Goal: Transaction & Acquisition: Obtain resource

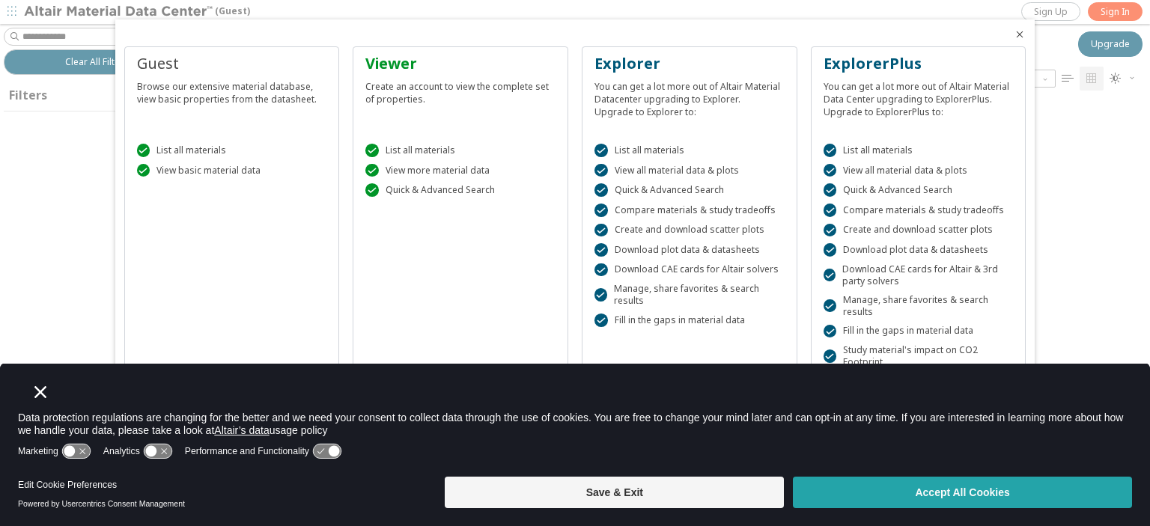
scroll to position [12, 12]
click at [1051, 491] on button "Accept All Cookies" at bounding box center [962, 492] width 339 height 31
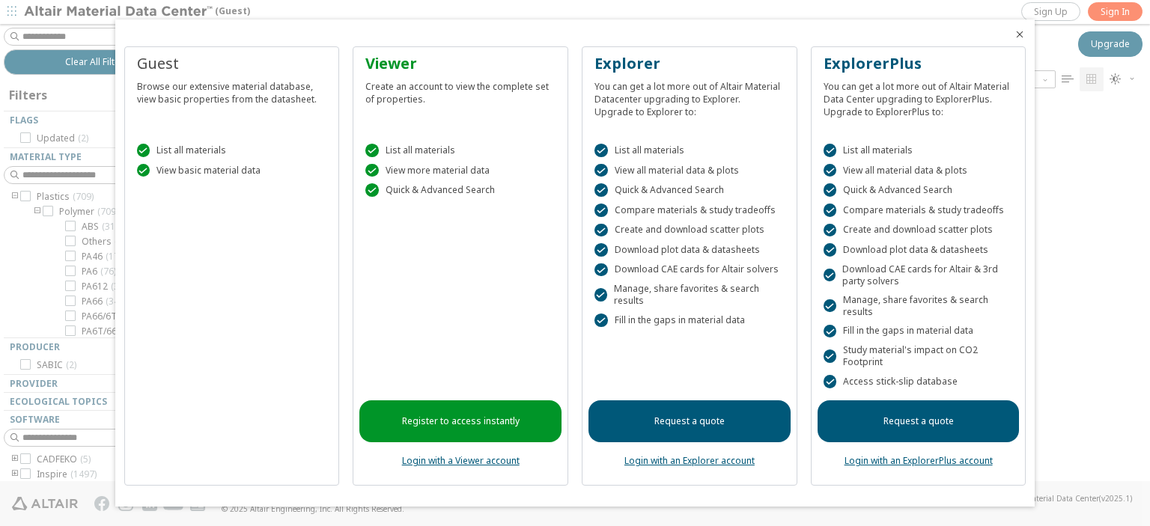
click at [61, 177] on div at bounding box center [575, 263] width 1150 height 526
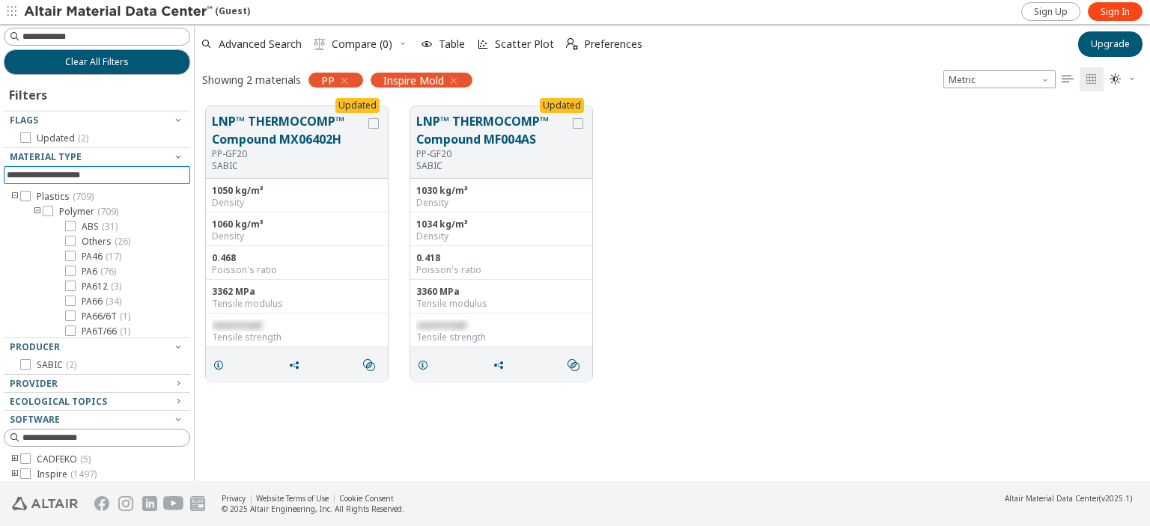
click at [61, 177] on input at bounding box center [98, 175] width 183 height 16
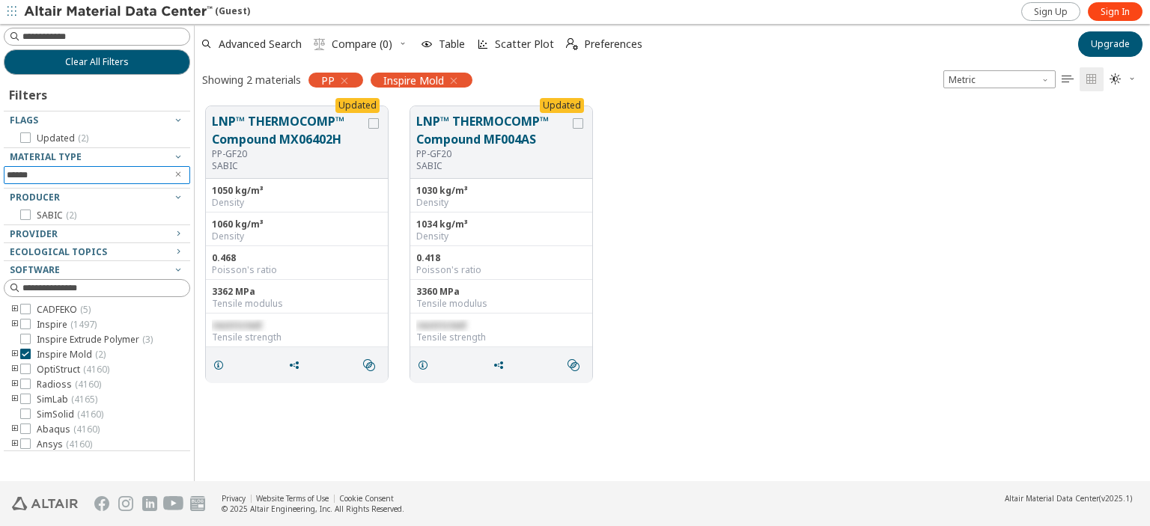
type input "******"
click at [180, 176] on icon "Clear text" at bounding box center [178, 174] width 9 height 9
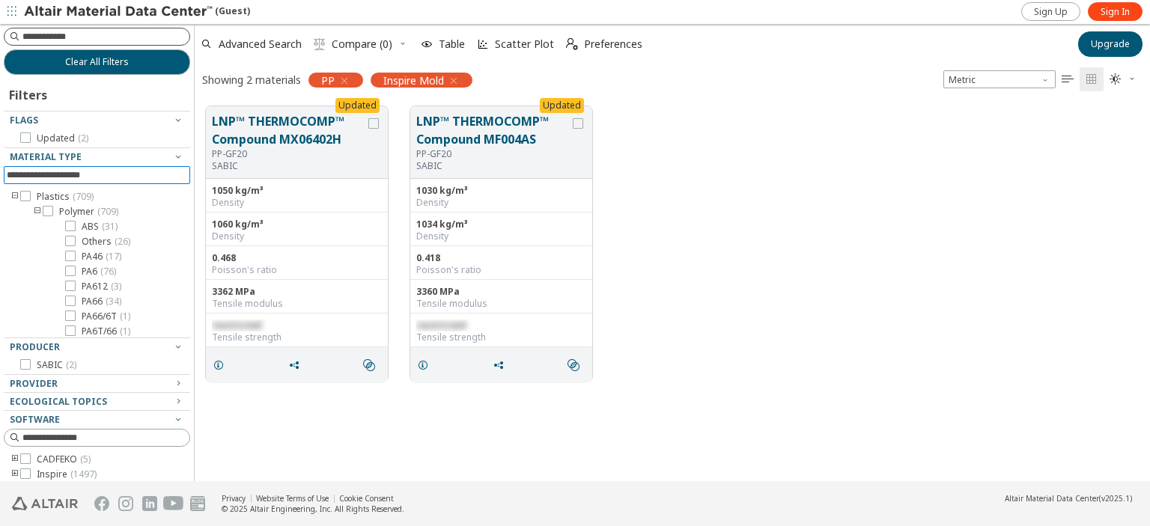
click at [75, 38] on input at bounding box center [105, 36] width 167 height 15
type input "******"
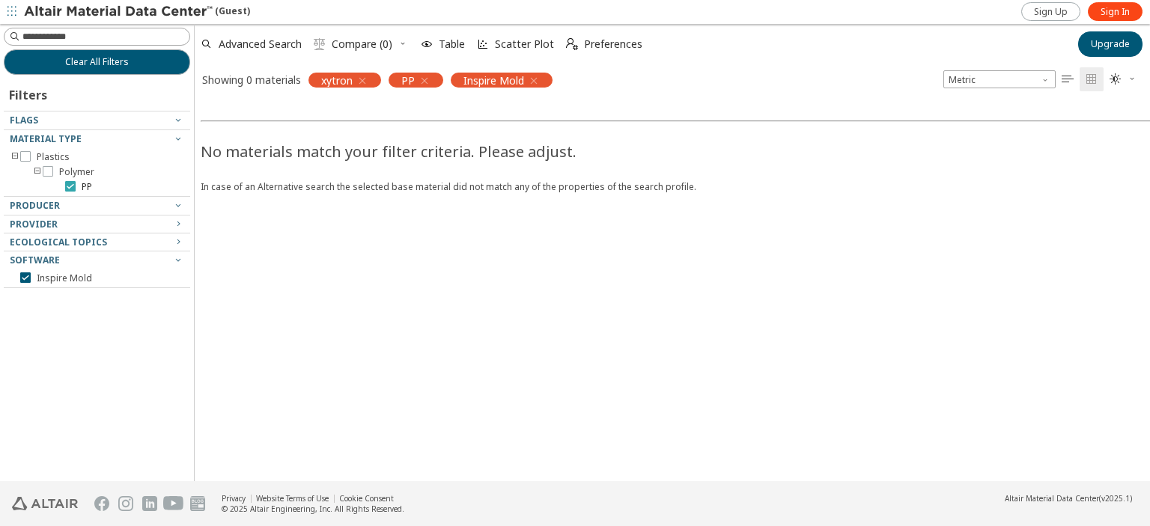
click at [72, 186] on icon at bounding box center [70, 186] width 10 height 10
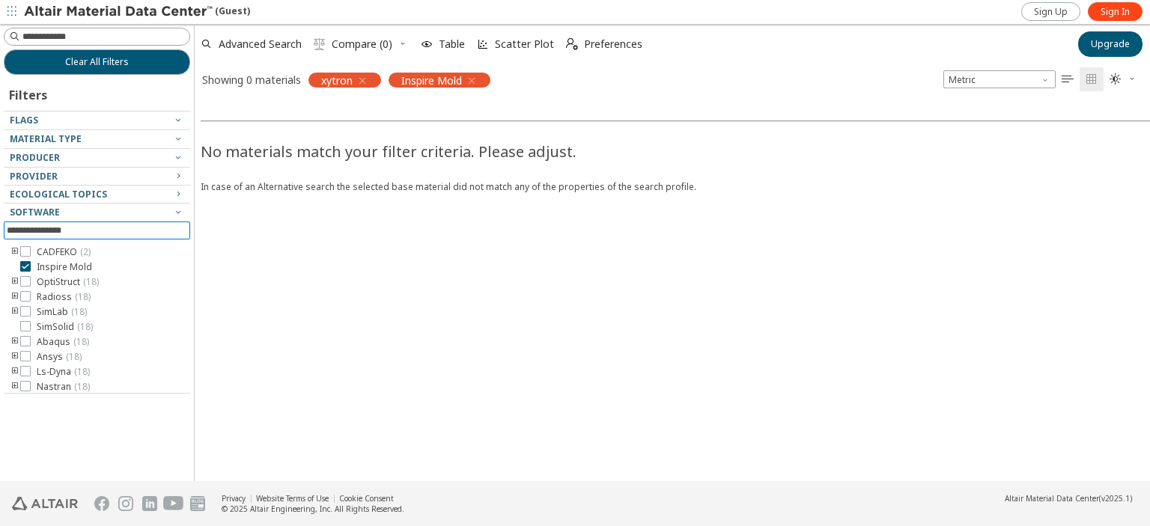
click at [24, 233] on input at bounding box center [98, 230] width 183 height 16
click at [27, 266] on icon at bounding box center [25, 266] width 10 height 10
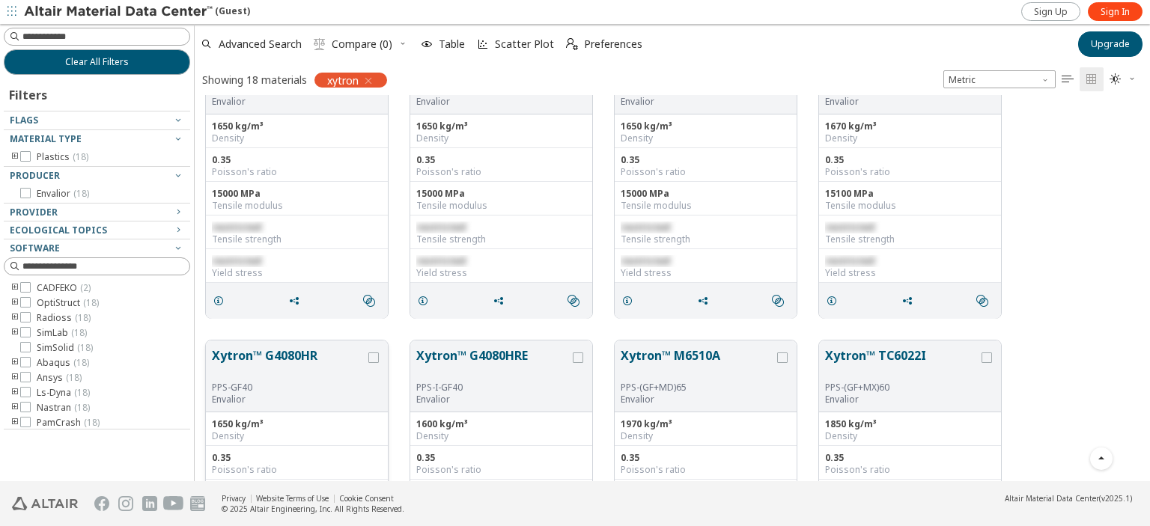
scroll to position [579, 0]
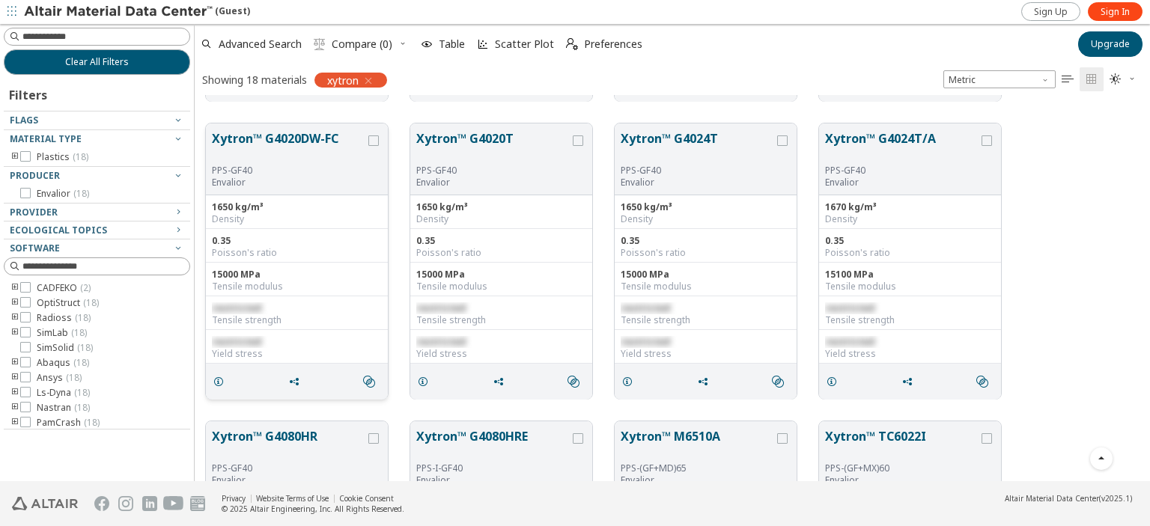
click at [278, 137] on button "Xytron™ G4020DW-FC" at bounding box center [288, 147] width 153 height 35
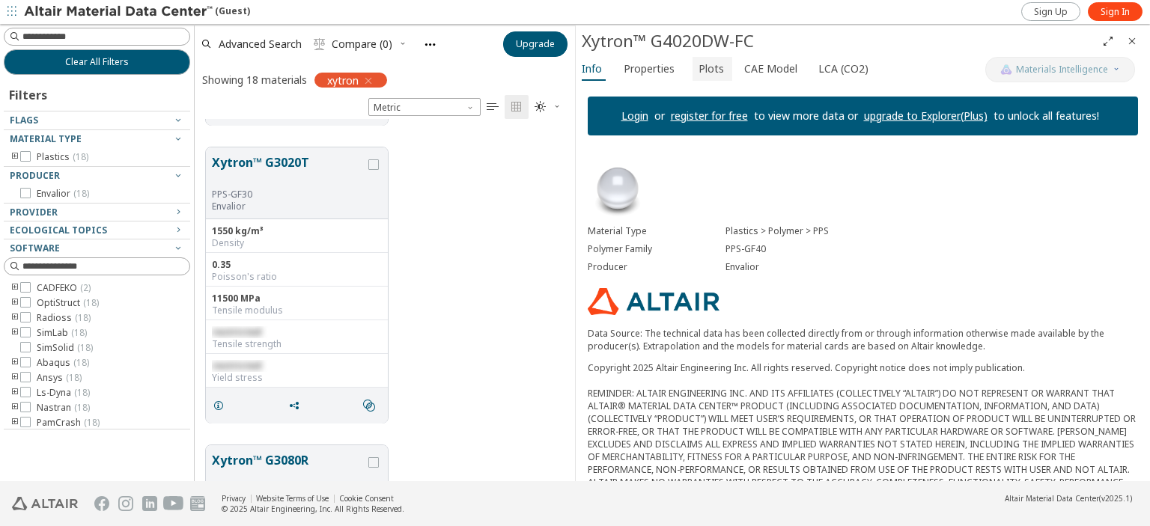
click at [699, 70] on span "Plots" at bounding box center [711, 69] width 25 height 24
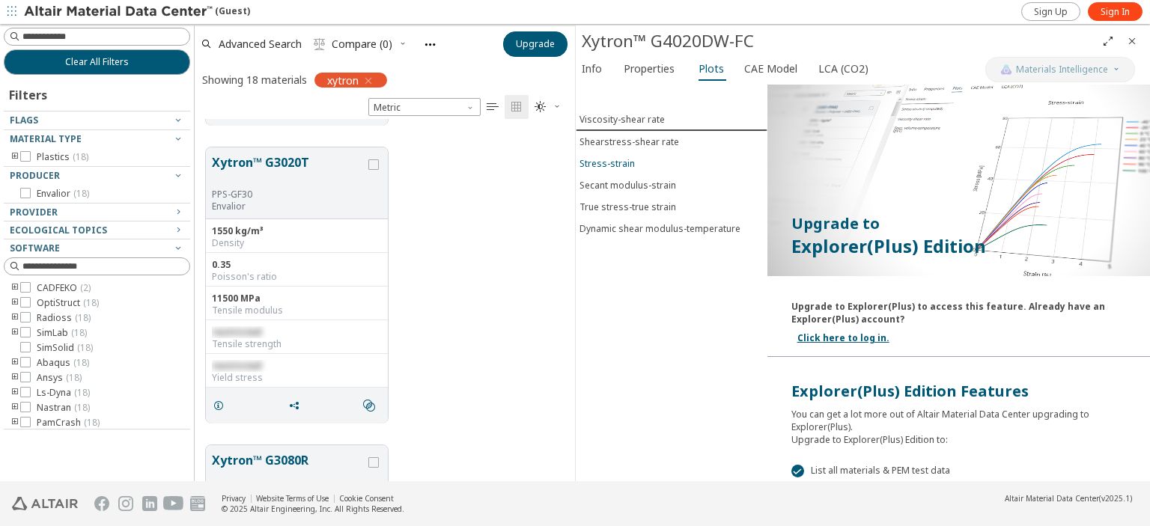
click at [614, 157] on div "Stress-strain" at bounding box center [607, 163] width 55 height 13
click at [89, 31] on input at bounding box center [98, 36] width 183 height 16
type input "**********"
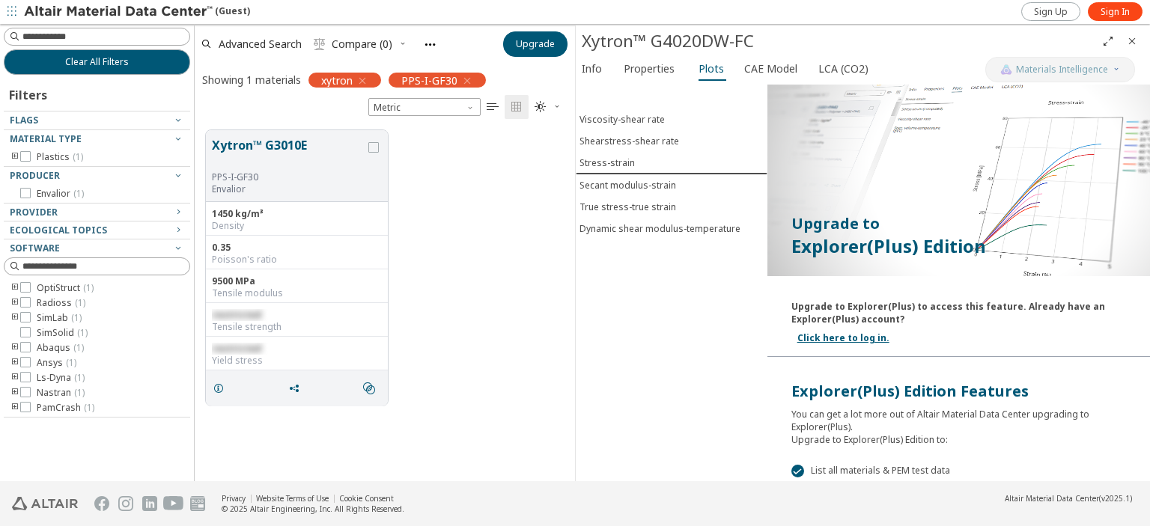
click at [1132, 39] on icon "Close" at bounding box center [1132, 41] width 12 height 12
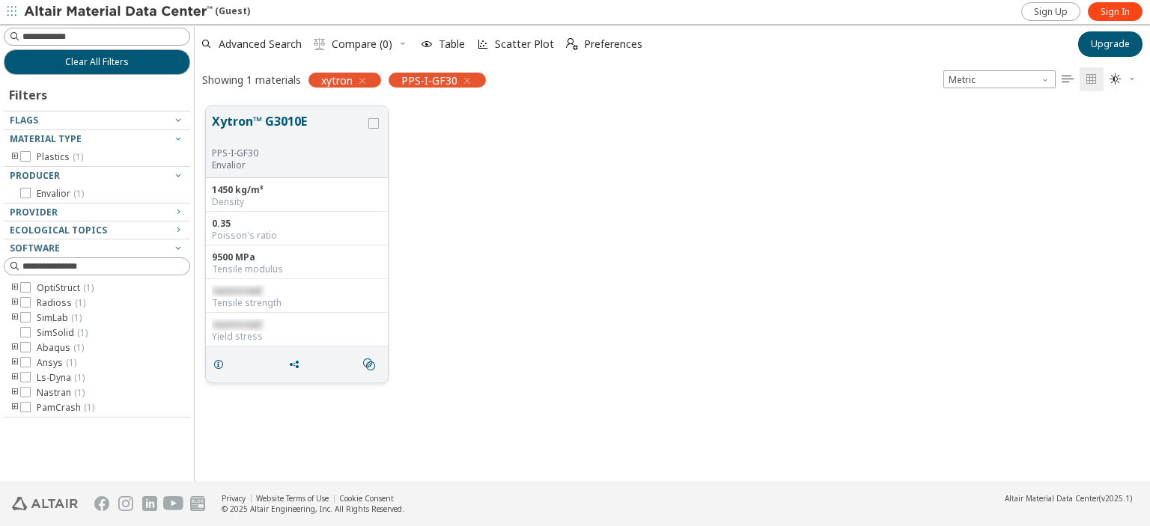
click at [272, 123] on button "Xytron™ G3010E" at bounding box center [288, 129] width 153 height 35
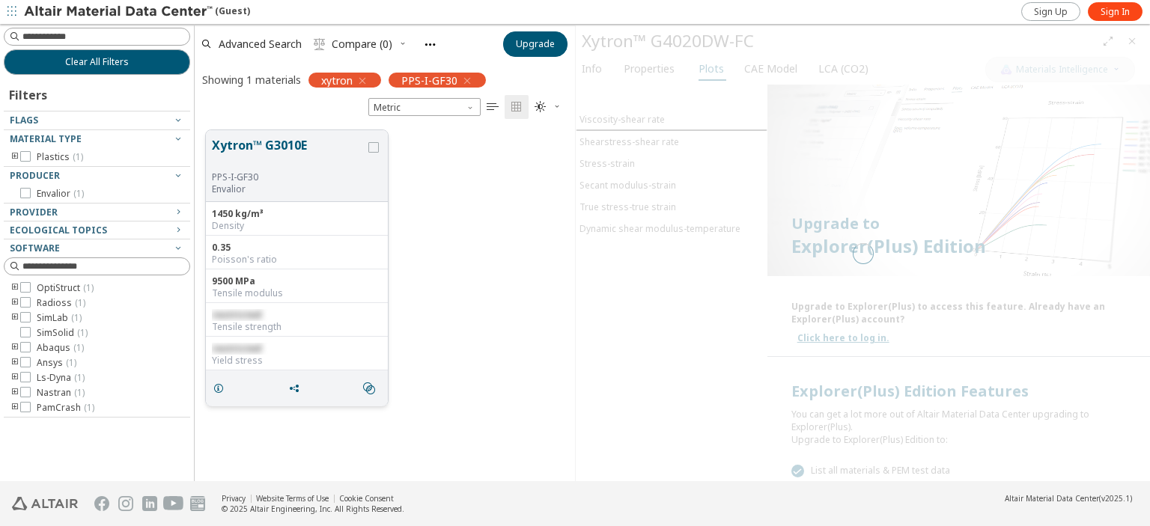
scroll to position [352, 368]
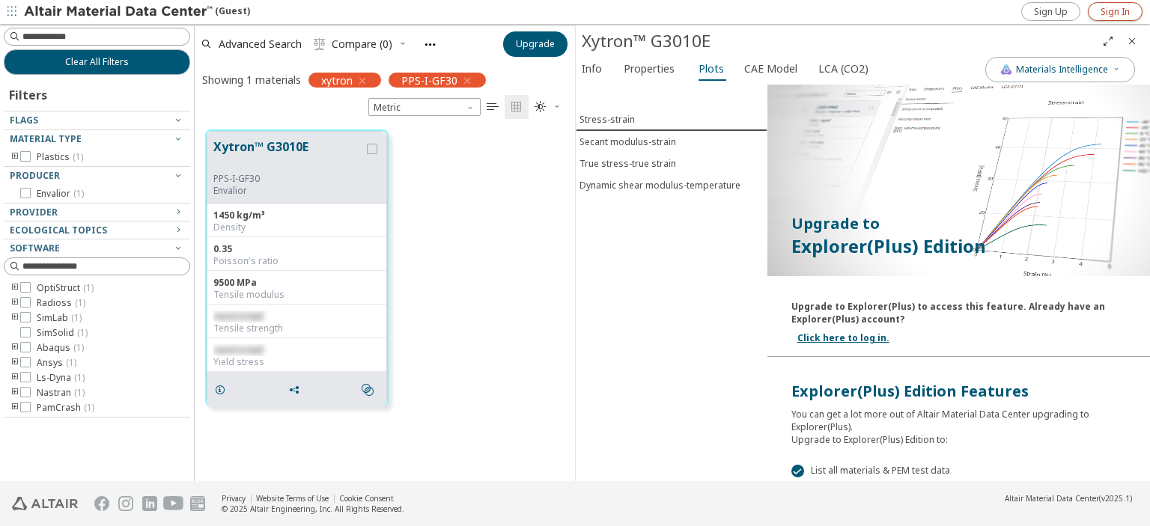
click at [1116, 11] on span "Sign In" at bounding box center [1115, 12] width 29 height 12
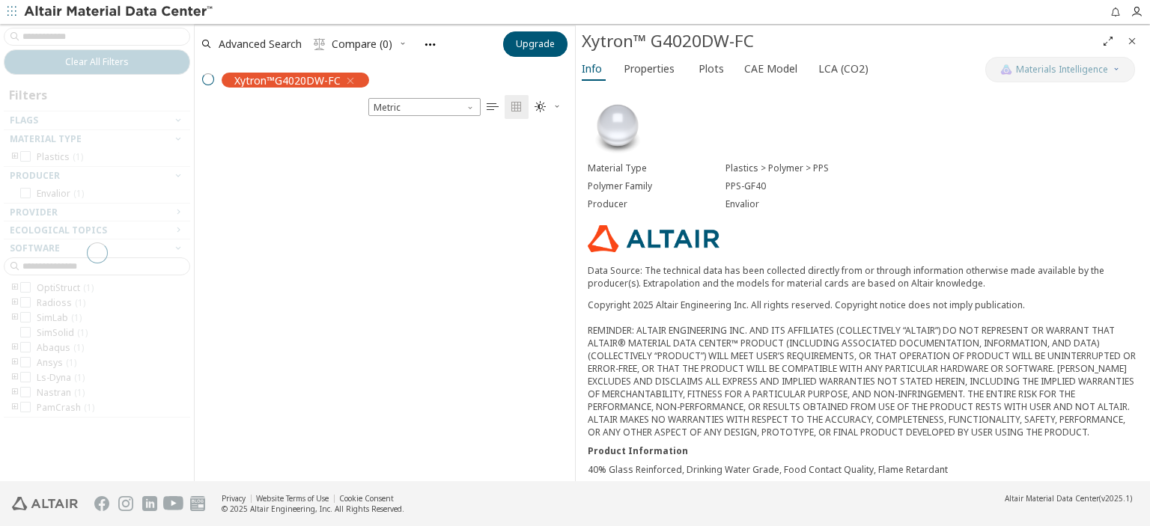
scroll to position [352, 368]
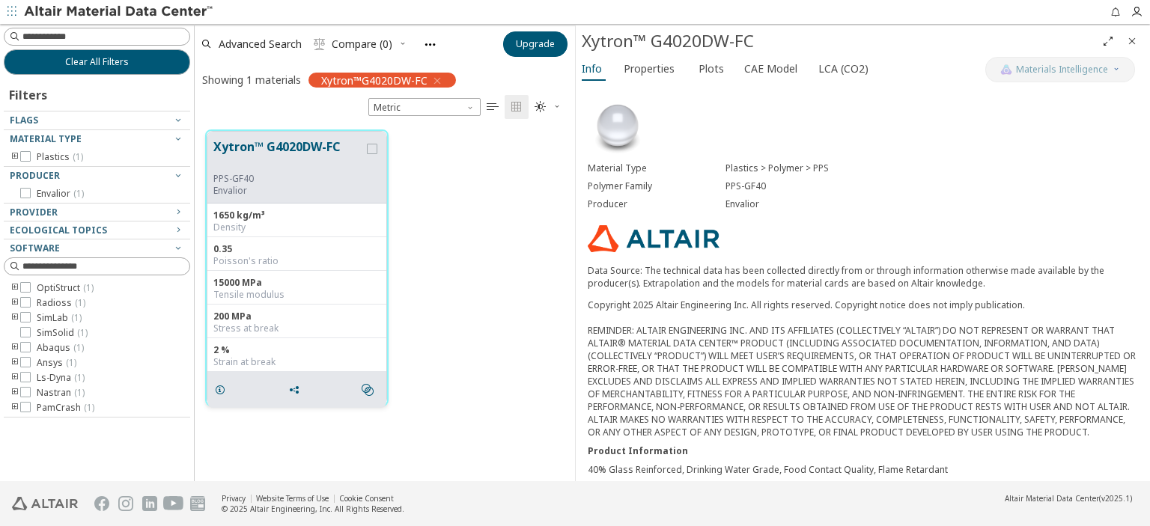
click at [278, 148] on button "Xytron™ G4020DW-FC" at bounding box center [288, 155] width 151 height 35
click at [704, 69] on span "Plots" at bounding box center [711, 69] width 25 height 24
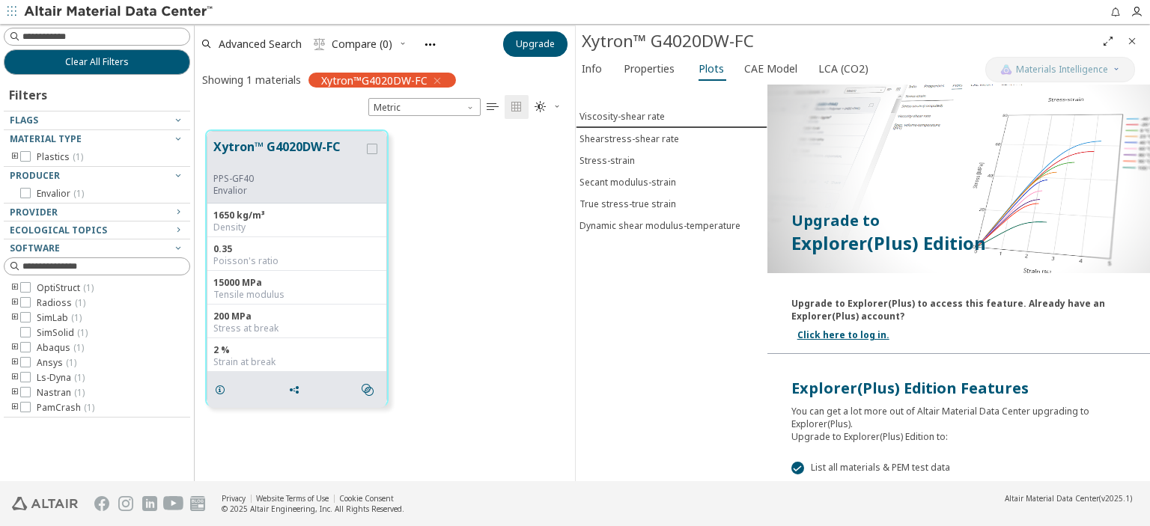
scroll to position [0, 0]
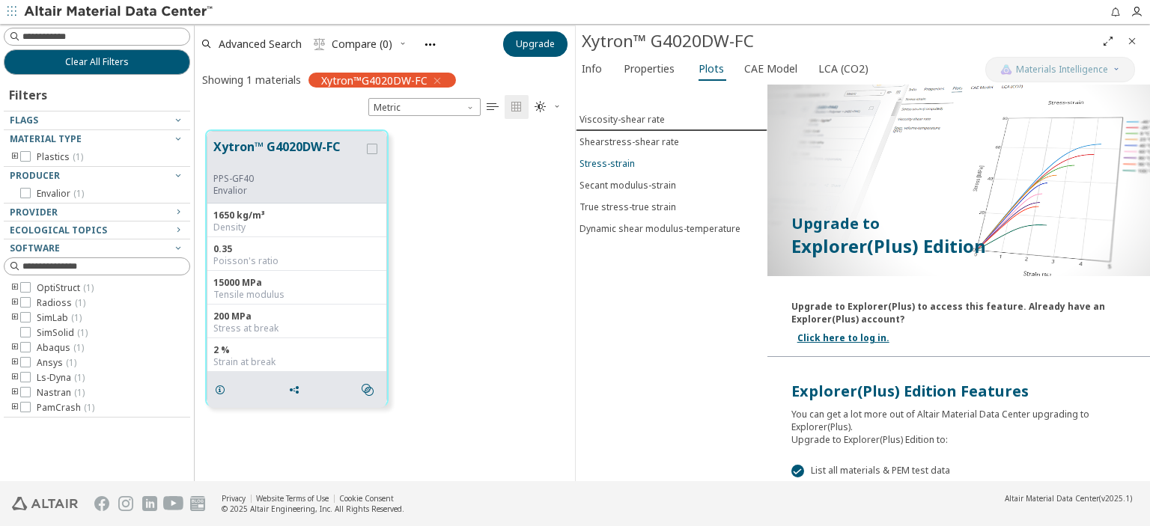
click at [627, 160] on div "Stress-strain" at bounding box center [607, 163] width 55 height 13
click at [617, 158] on div "Stress-strain" at bounding box center [607, 162] width 55 height 13
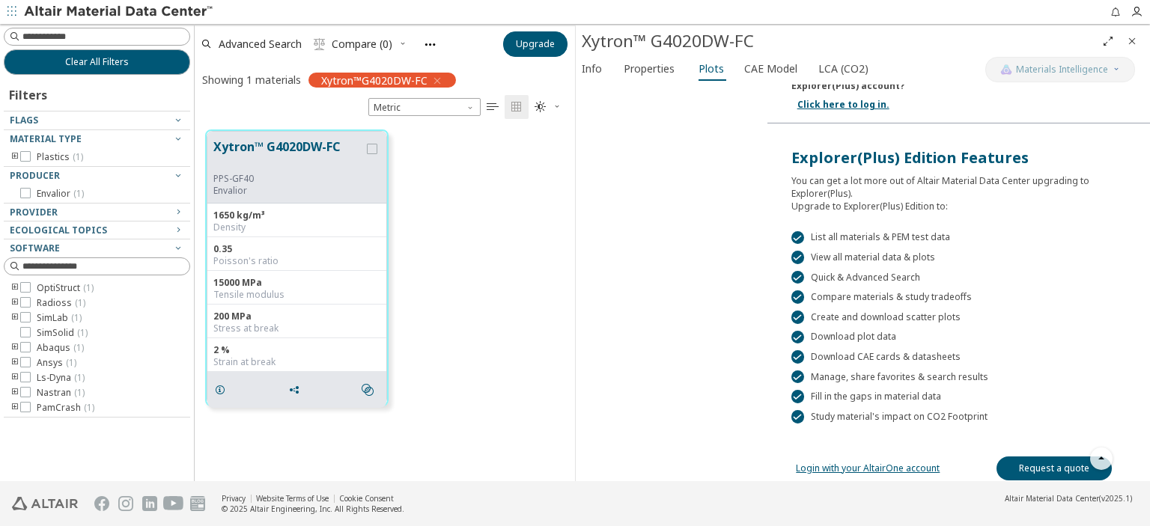
scroll to position [236, 0]
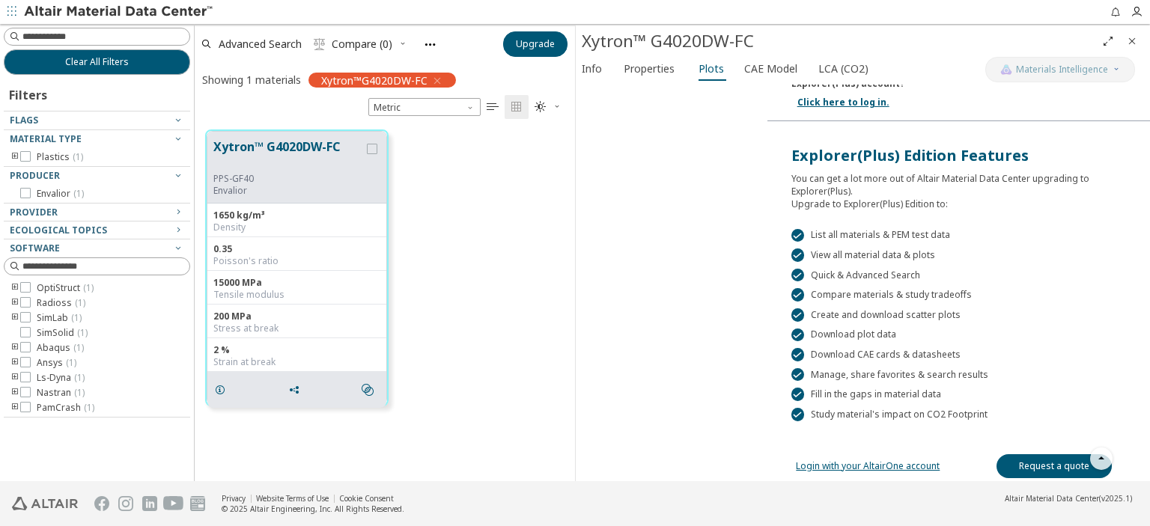
click at [919, 460] on link "Login with your AltairOne account" at bounding box center [868, 466] width 144 height 13
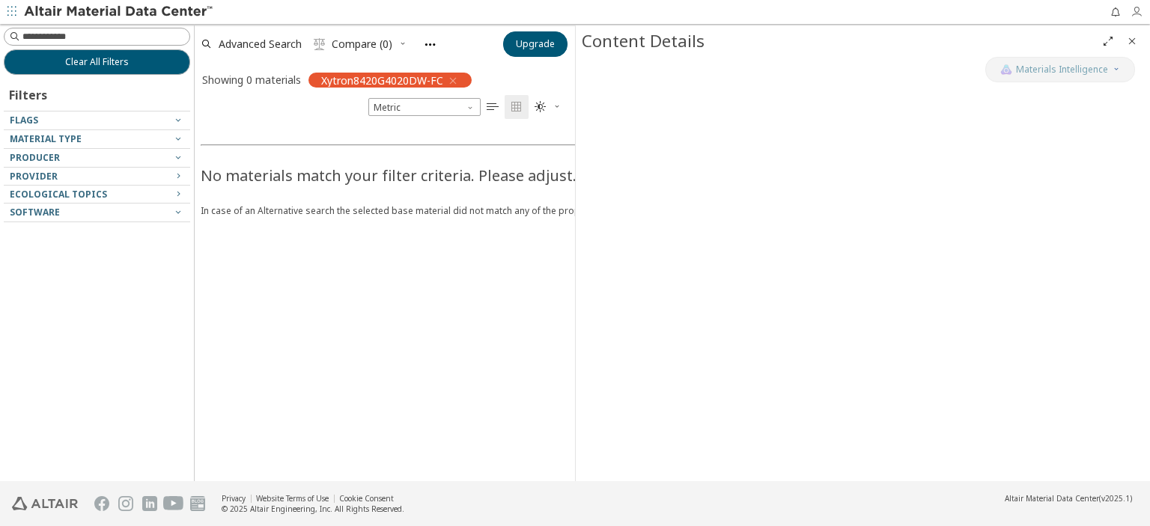
click at [1134, 10] on icon "button" at bounding box center [1137, 12] width 12 height 12
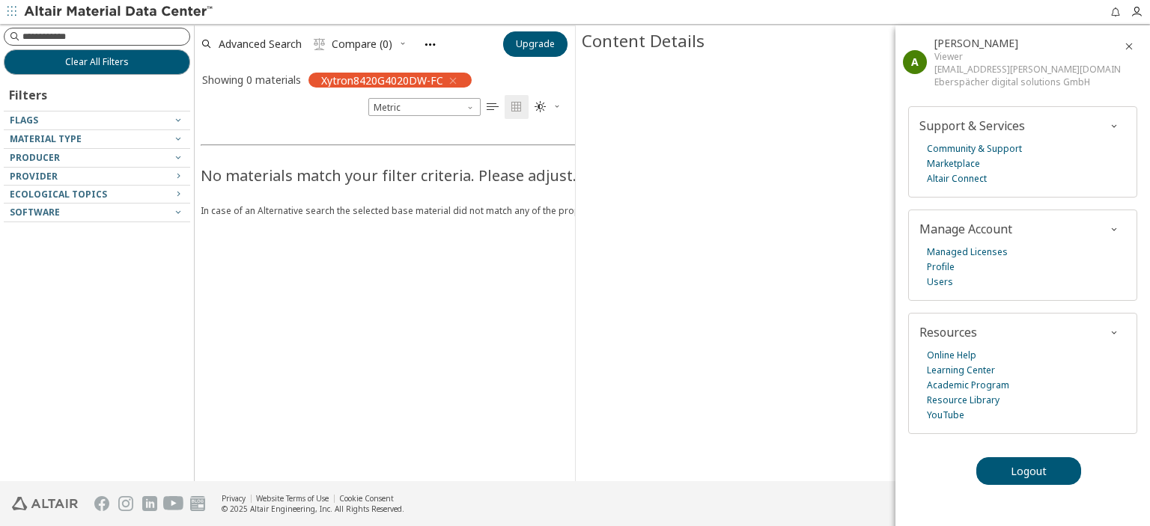
click at [78, 35] on input at bounding box center [105, 36] width 167 height 15
type input "*"
type input "******"
click at [407, 108] on span "Metric" at bounding box center [424, 107] width 112 height 18
click at [511, 351] on div "No materials match your filter criteria. Please adjust. In case of an Alternati…" at bounding box center [770, 300] width 1150 height 362
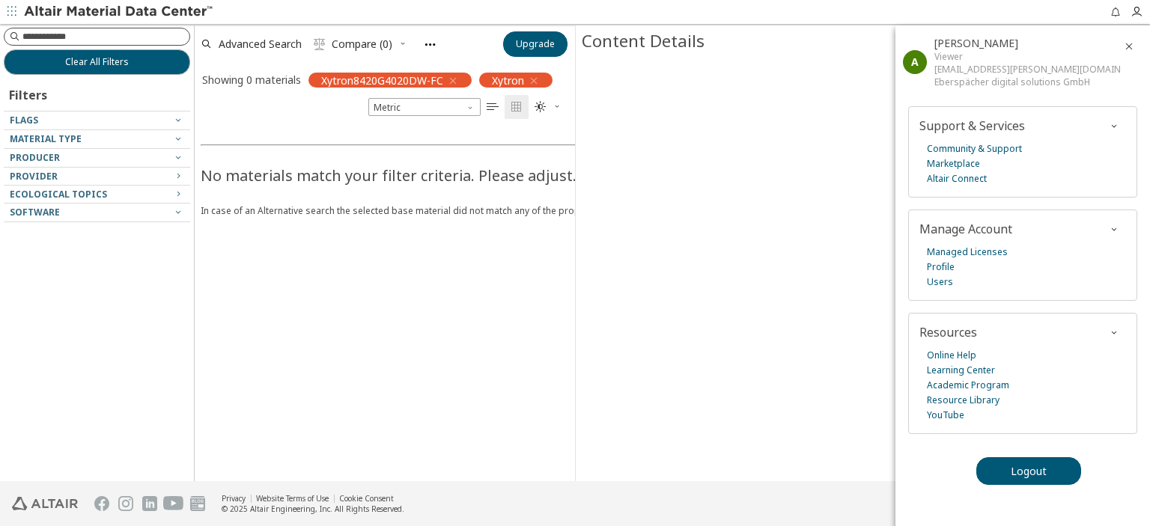
click at [117, 38] on input at bounding box center [105, 36] width 167 height 15
click at [83, 136] on div "Material Type" at bounding box center [91, 139] width 162 height 12
click at [90, 34] on input at bounding box center [105, 36] width 167 height 15
click at [69, 153] on div "Producer" at bounding box center [91, 157] width 162 height 12
click at [81, 34] on input at bounding box center [98, 36] width 183 height 16
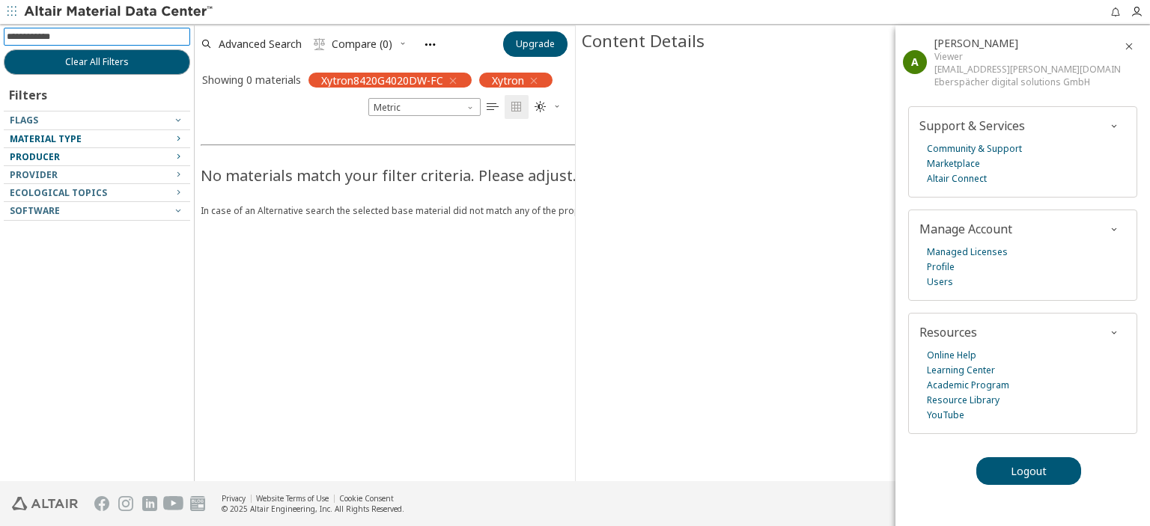
click at [80, 28] on input at bounding box center [98, 36] width 183 height 16
click at [451, 79] on icon "button" at bounding box center [453, 81] width 12 height 12
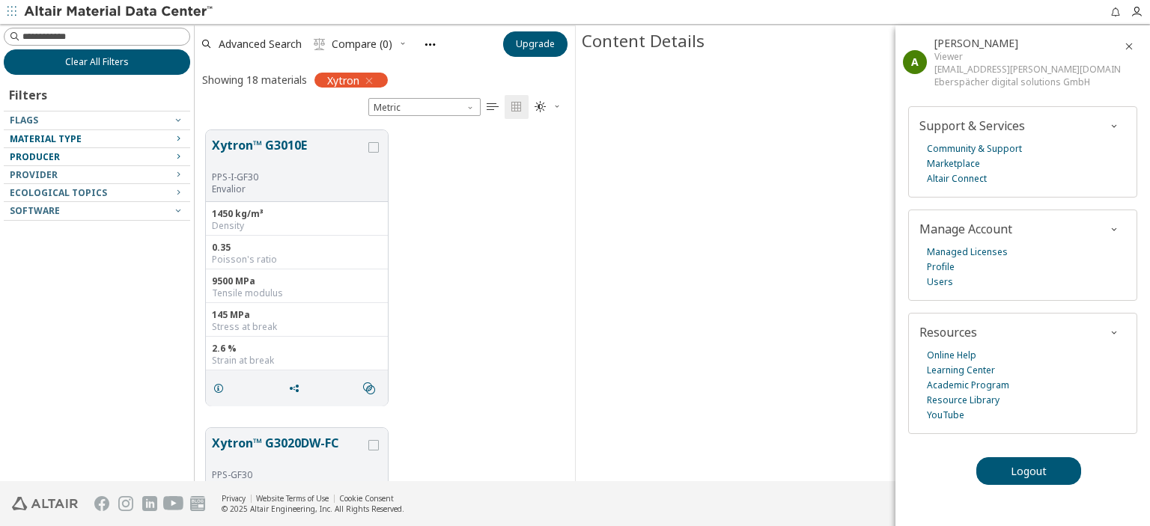
scroll to position [352, 368]
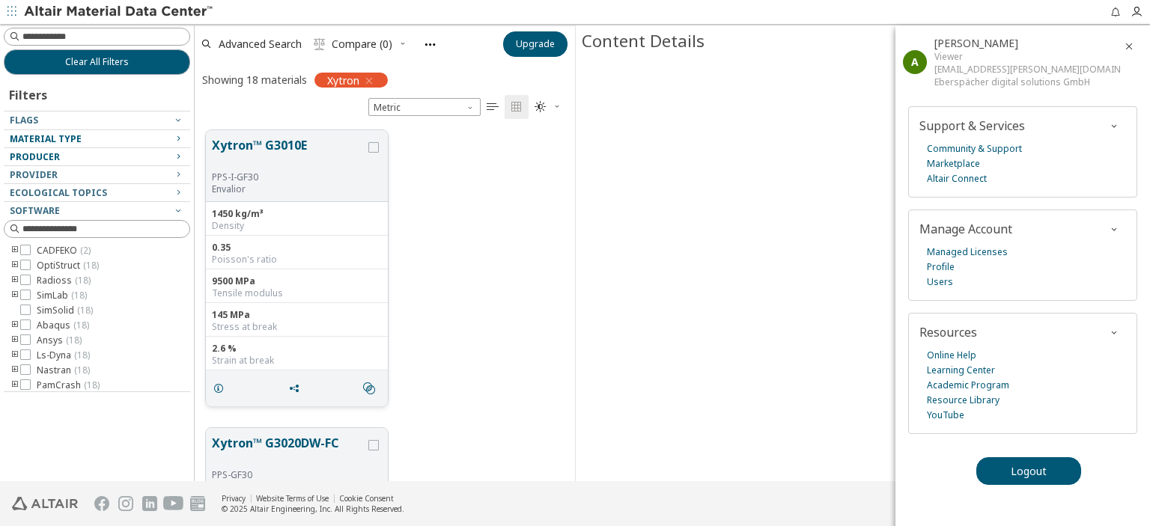
click at [288, 143] on button "Xytron™ G3010E" at bounding box center [288, 153] width 153 height 35
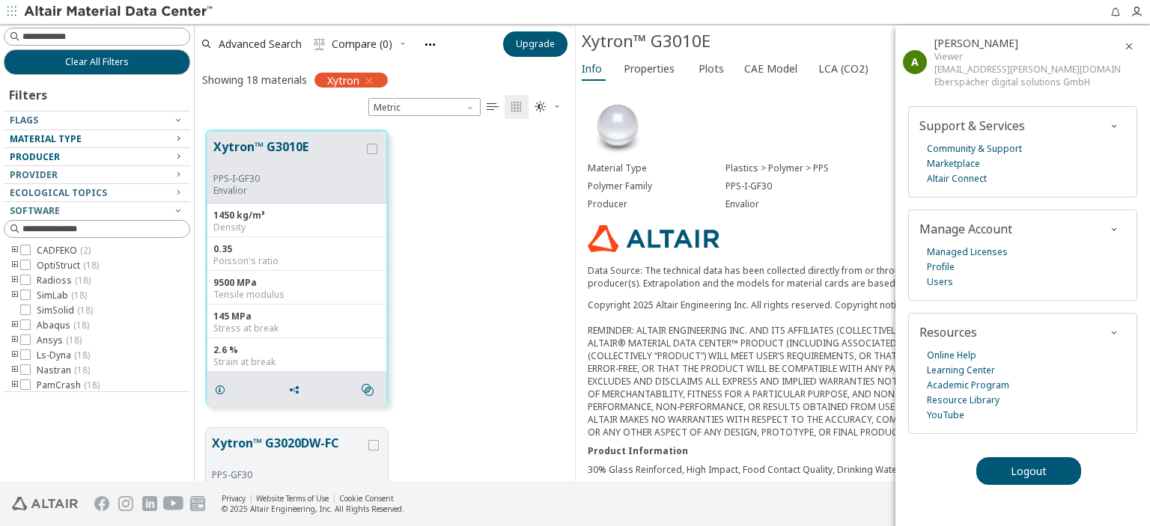
drag, startPoint x: 896, startPoint y: 184, endPoint x: 1060, endPoint y: 182, distance: 164.0
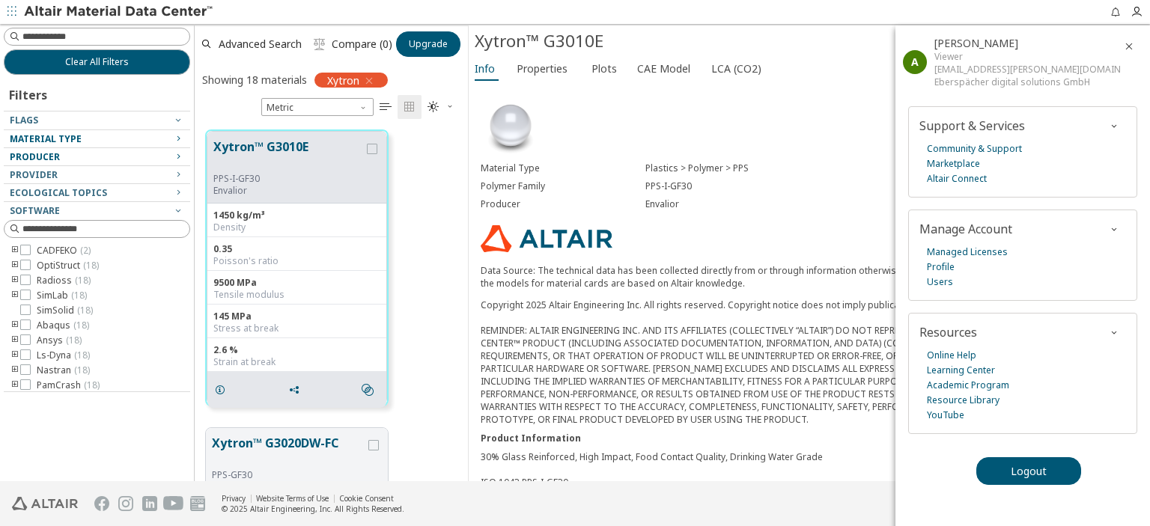
scroll to position [12, 12]
drag, startPoint x: 573, startPoint y: 356, endPoint x: 462, endPoint y: 348, distance: 111.1
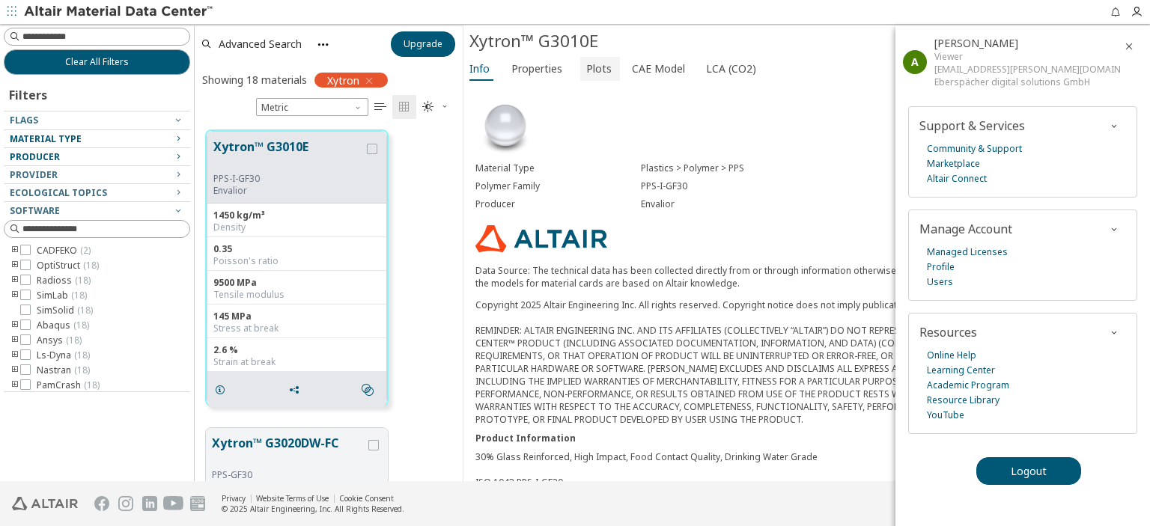
drag, startPoint x: 595, startPoint y: 66, endPoint x: 596, endPoint y: 75, distance: 9.0
click at [595, 68] on span "Plots" at bounding box center [598, 69] width 25 height 24
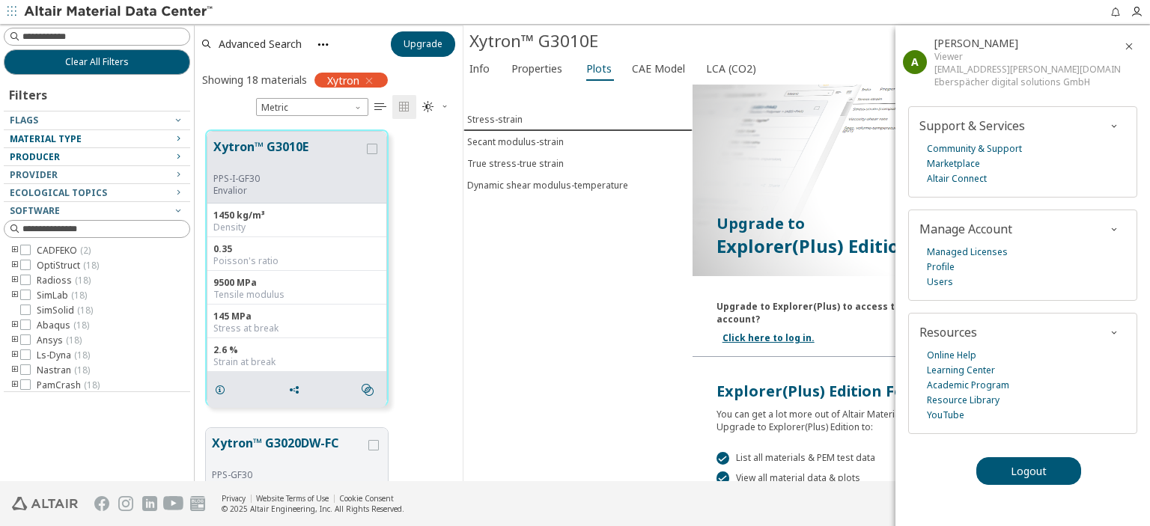
click at [1129, 41] on icon "button" at bounding box center [1129, 46] width 12 height 12
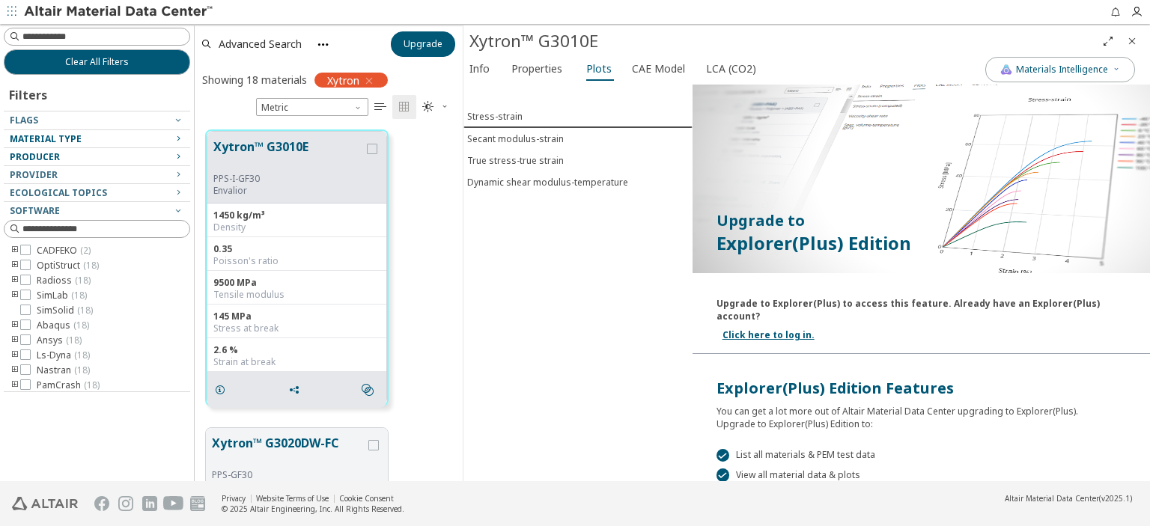
scroll to position [0, 0]
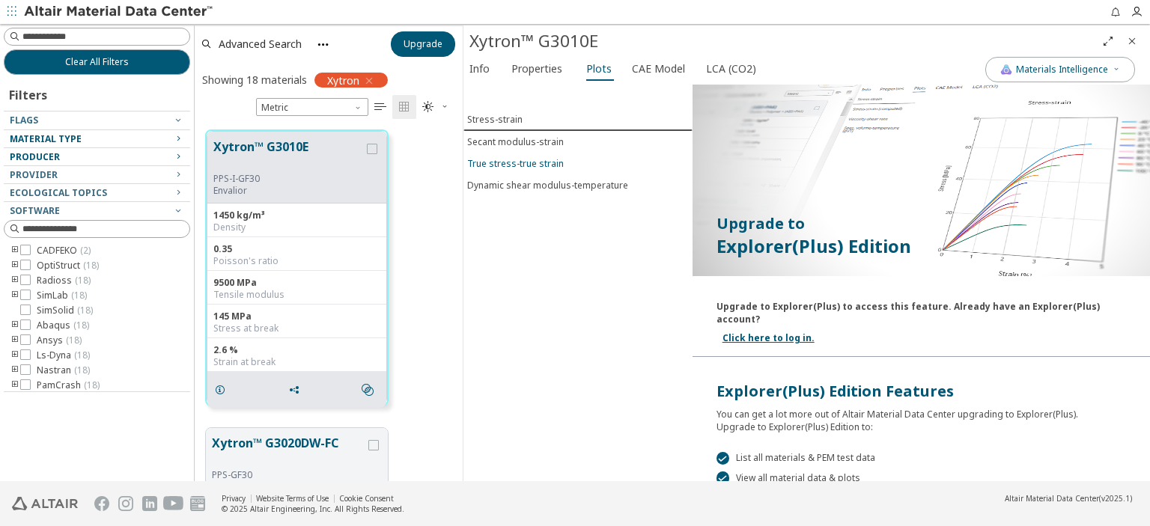
click at [537, 159] on div "True stress-true strain" at bounding box center [515, 163] width 97 height 13
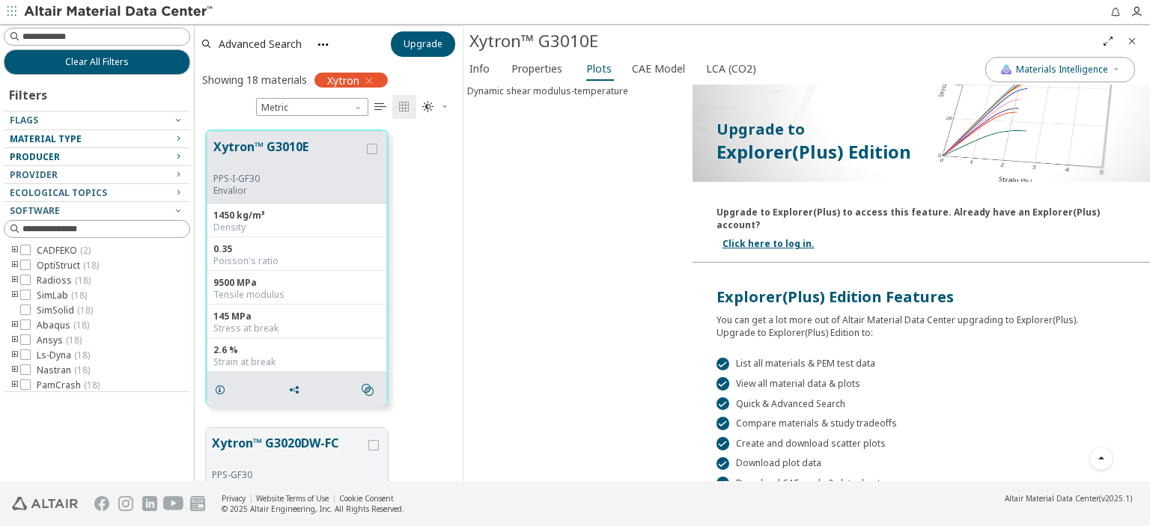
scroll to position [212, 0]
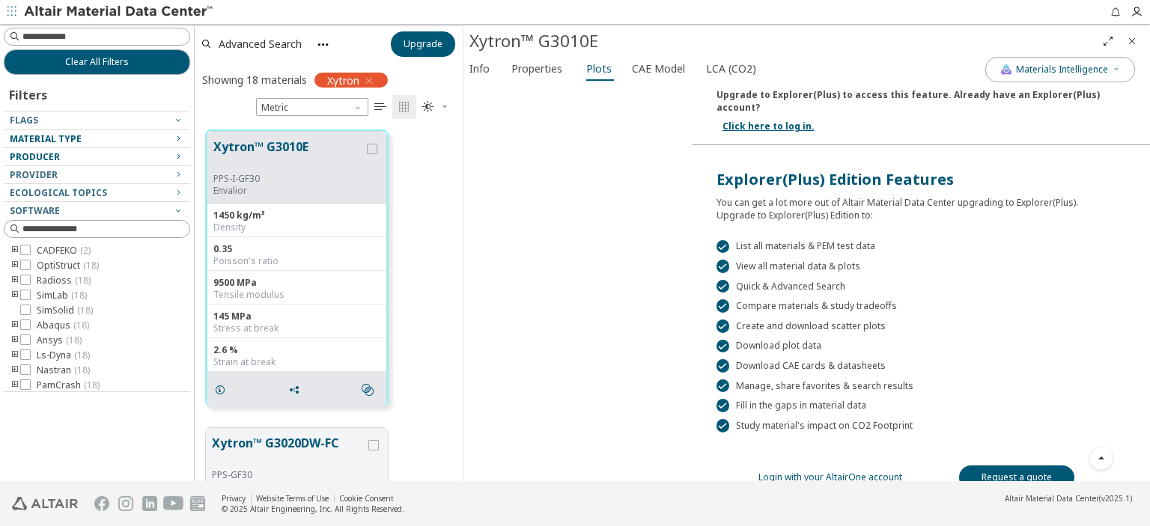
click at [1006, 466] on link "Request a quote" at bounding box center [1016, 478] width 115 height 24
